Goal: Information Seeking & Learning: Learn about a topic

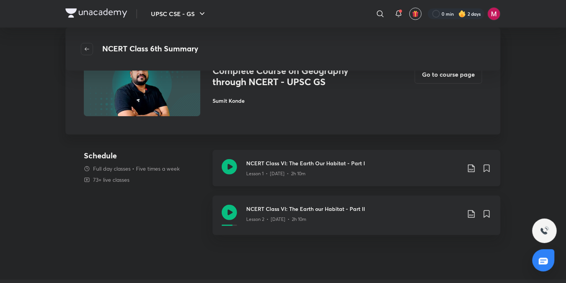
scroll to position [52, 0]
click at [231, 168] on icon at bounding box center [229, 167] width 15 height 15
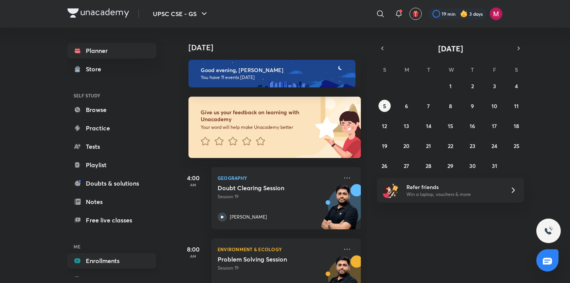
click at [98, 259] on link "Enrollments" at bounding box center [111, 260] width 89 height 15
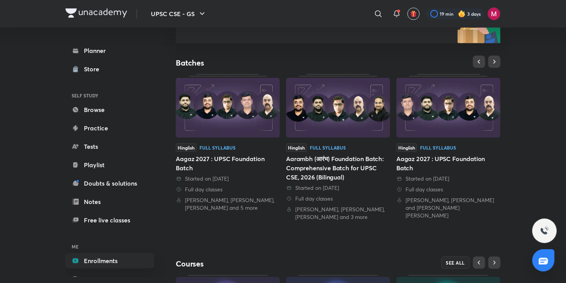
scroll to position [130, 0]
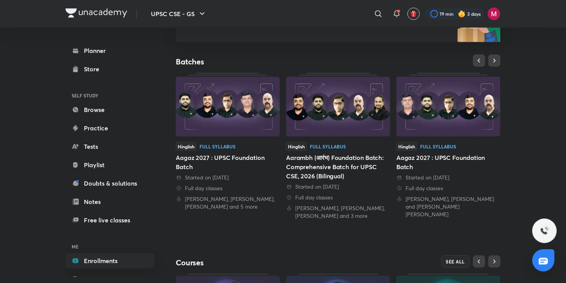
click at [457, 165] on div "Aagaz 2027 : UPSC Foundation Batch" at bounding box center [448, 162] width 104 height 18
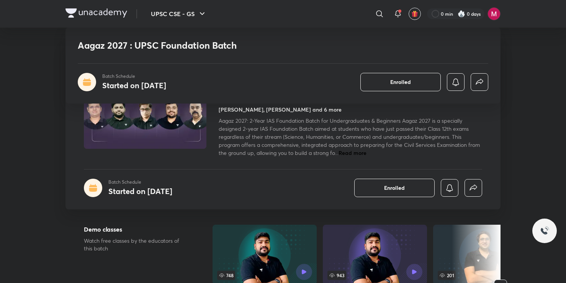
scroll to position [116, 0]
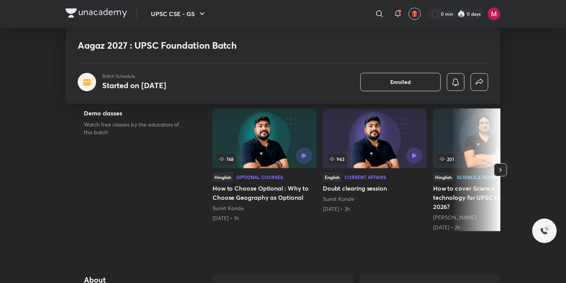
click at [466, 175] on div at bounding box center [476, 169] width 49 height 123
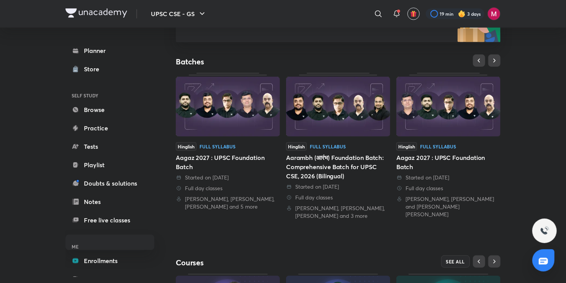
click at [434, 126] on img at bounding box center [448, 107] width 104 height 60
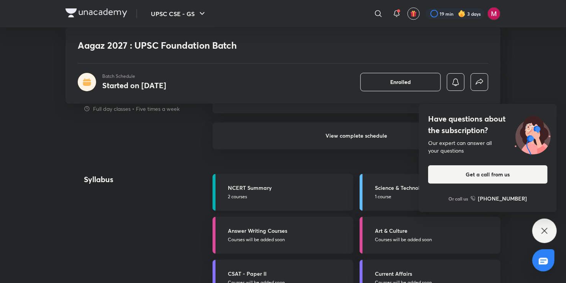
scroll to position [679, 0]
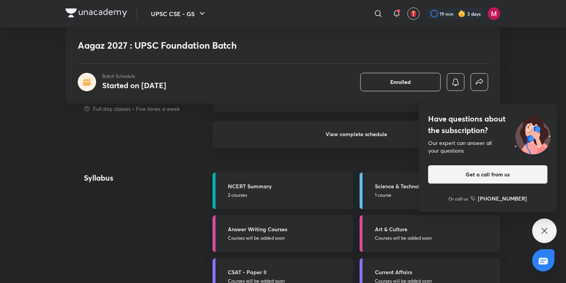
click at [302, 205] on link "NCERT Summary 2 courses" at bounding box center [283, 190] width 141 height 37
click at [303, 193] on p "2 courses" at bounding box center [288, 195] width 121 height 7
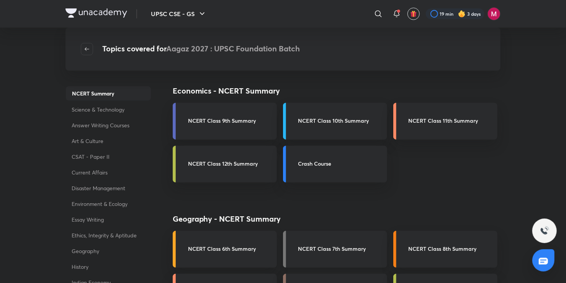
click at [327, 256] on link "NCERT Class 7th Summary" at bounding box center [335, 249] width 104 height 37
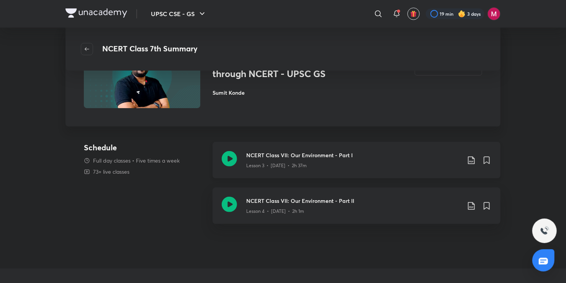
scroll to position [61, 0]
click at [317, 172] on div "NCERT Class VII: Our Environment - Part I Lesson 3 • Sep 27 • 2h 37m" at bounding box center [357, 159] width 288 height 36
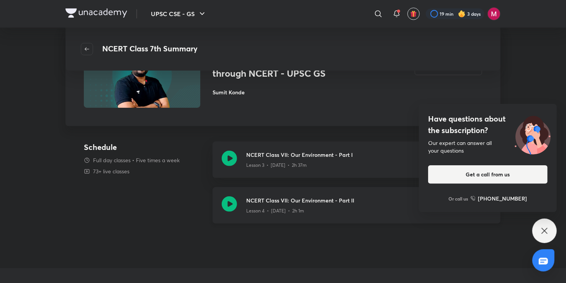
click at [228, 203] on icon at bounding box center [229, 203] width 15 height 15
click at [542, 229] on icon at bounding box center [544, 230] width 9 height 9
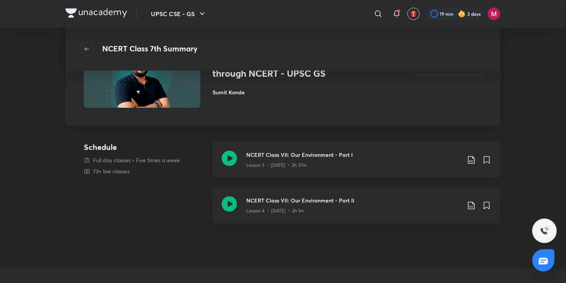
click at [223, 154] on icon at bounding box center [229, 158] width 15 height 15
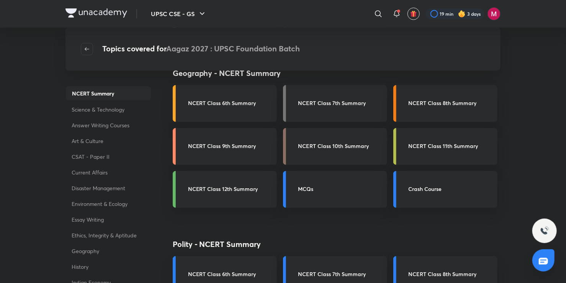
scroll to position [149, 0]
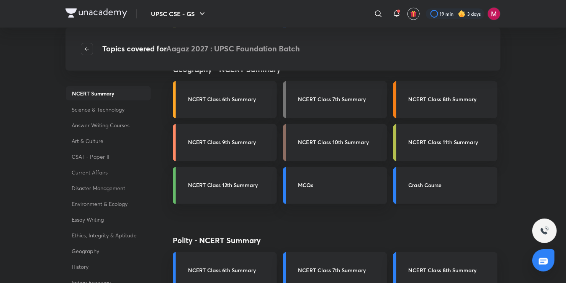
click at [438, 186] on h3 "Crash Course" at bounding box center [451, 185] width 84 height 8
click at [237, 94] on link "NCERT Class 6th Summary" at bounding box center [225, 99] width 104 height 37
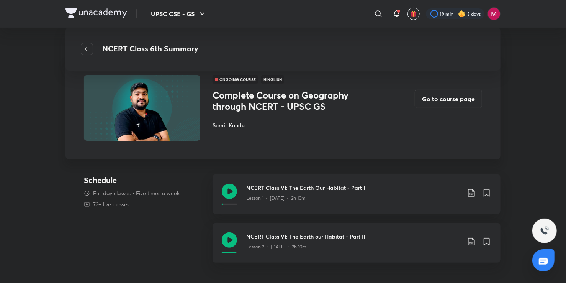
scroll to position [28, 0]
click at [231, 191] on icon at bounding box center [229, 191] width 15 height 15
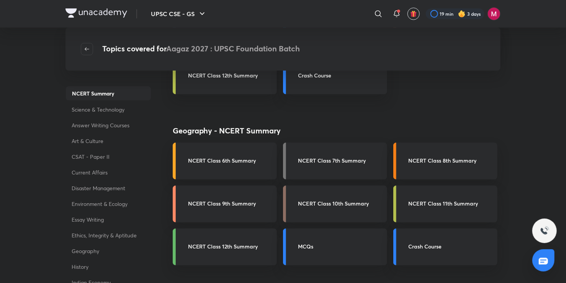
scroll to position [92, 0]
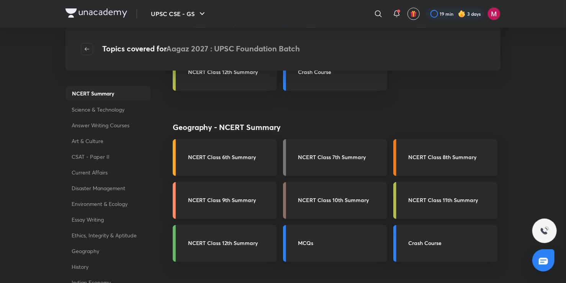
click at [316, 158] on h3 "NCERT Class 7th Summary" at bounding box center [340, 157] width 84 height 8
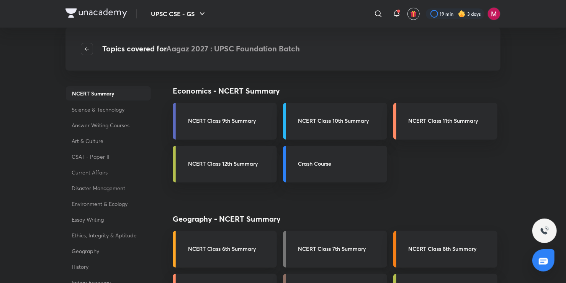
click at [322, 254] on link "NCERT Class 7th Summary" at bounding box center [335, 249] width 104 height 37
click at [450, 231] on link "NCERT Class 8th Summary" at bounding box center [445, 249] width 104 height 37
click at [332, 263] on link "NCERT Class 7th Summary" at bounding box center [335, 249] width 104 height 37
click at [317, 243] on link "NCERT Class 7th Summary" at bounding box center [335, 249] width 104 height 37
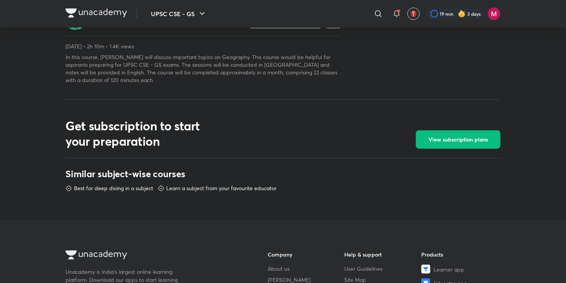
scroll to position [260, 0]
click at [441, 134] on button "View subscription plans" at bounding box center [458, 140] width 85 height 18
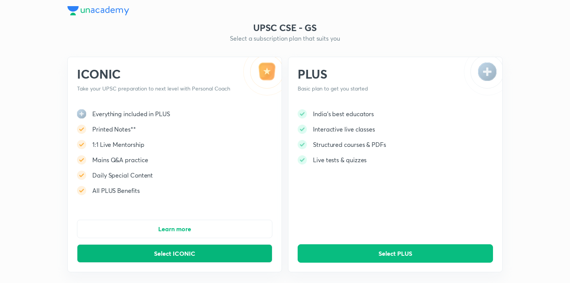
click at [178, 257] on span "Select ICONIC" at bounding box center [174, 253] width 41 height 8
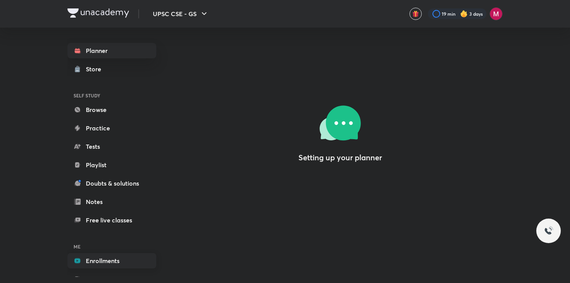
drag, startPoint x: 0, startPoint y: 0, endPoint x: 106, endPoint y: 257, distance: 277.8
click at [106, 257] on link "Enrollments" at bounding box center [111, 260] width 89 height 15
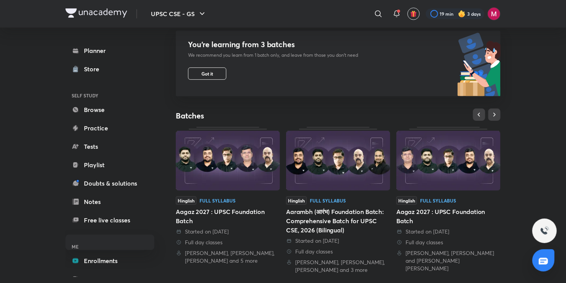
scroll to position [90, 0]
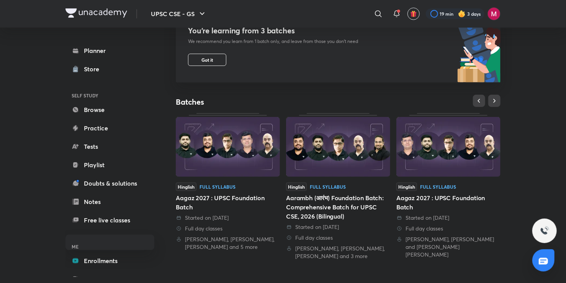
click at [453, 235] on div "Saurabh Pandey, Sumit Konde and Nandini Singh Tomar" at bounding box center [448, 246] width 104 height 23
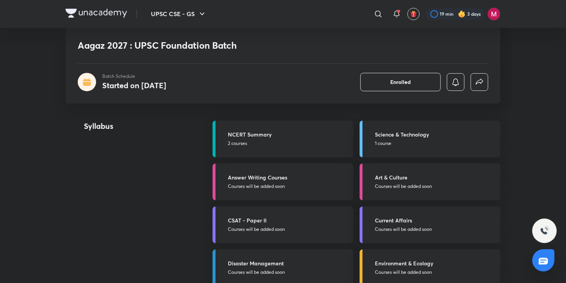
scroll to position [737, 0]
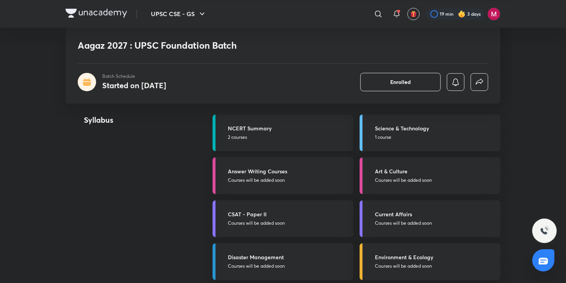
click at [277, 131] on h5 "NCERT Summary" at bounding box center [288, 128] width 121 height 8
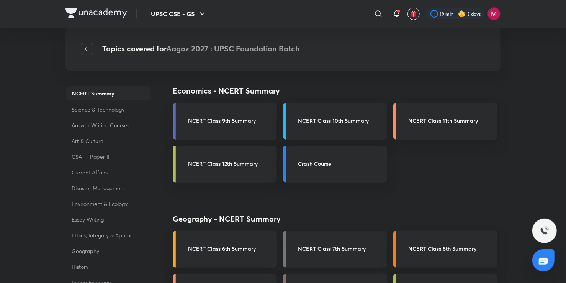
click at [337, 246] on h3 "NCERT Class 7th Summary" at bounding box center [340, 248] width 84 height 8
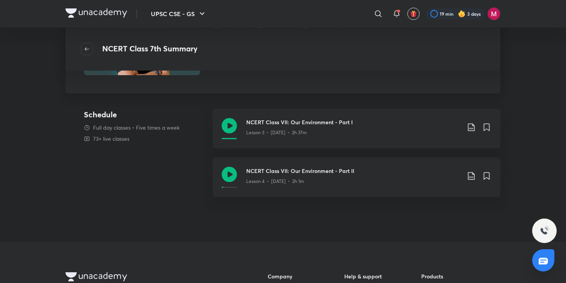
scroll to position [94, 0]
click at [226, 173] on icon at bounding box center [229, 173] width 15 height 15
